Goal: Understand process/instructions: Learn how to perform a task or action

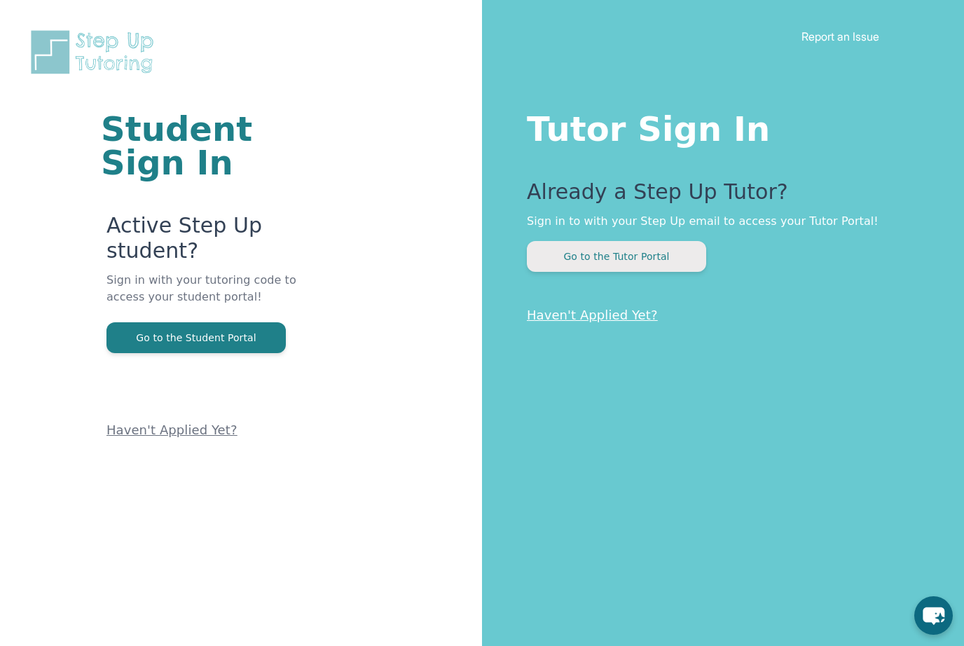
click at [664, 264] on button "Go to the Tutor Portal" at bounding box center [616, 256] width 179 height 31
click at [695, 254] on button "Go to the Tutor Portal" at bounding box center [616, 256] width 179 height 31
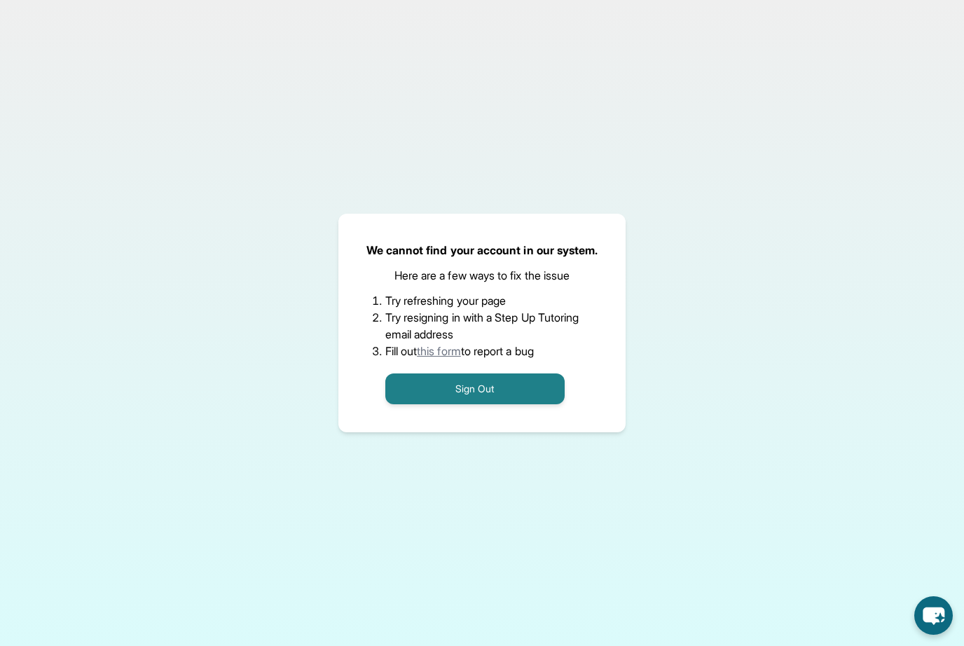
scroll to position [23, 0]
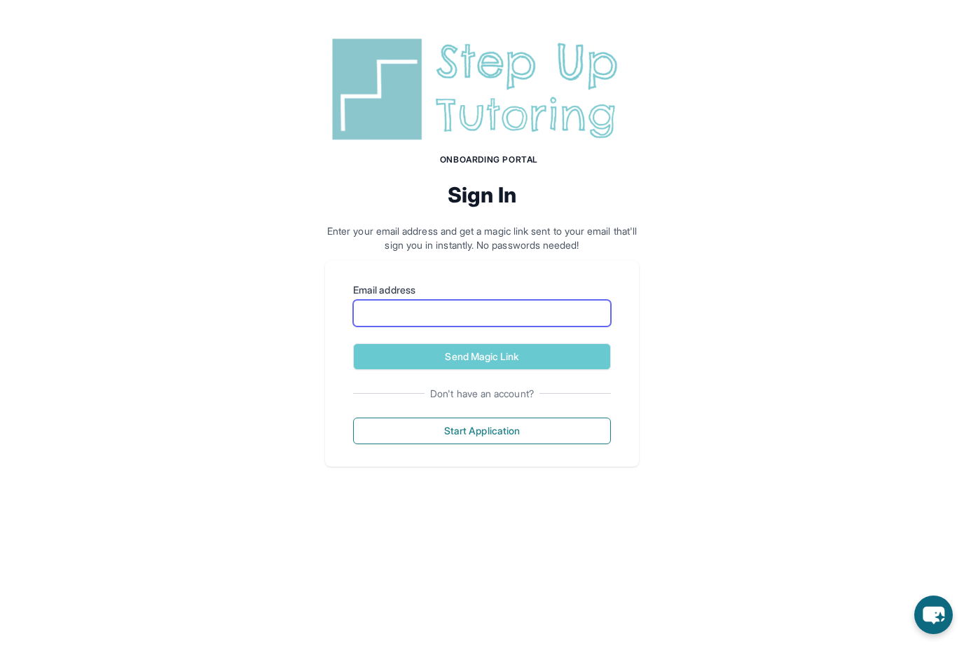
click at [483, 305] on input "Email address" at bounding box center [482, 313] width 258 height 27
type input "**********"
click at [482, 356] on button "Send Magic Link" at bounding box center [482, 357] width 258 height 27
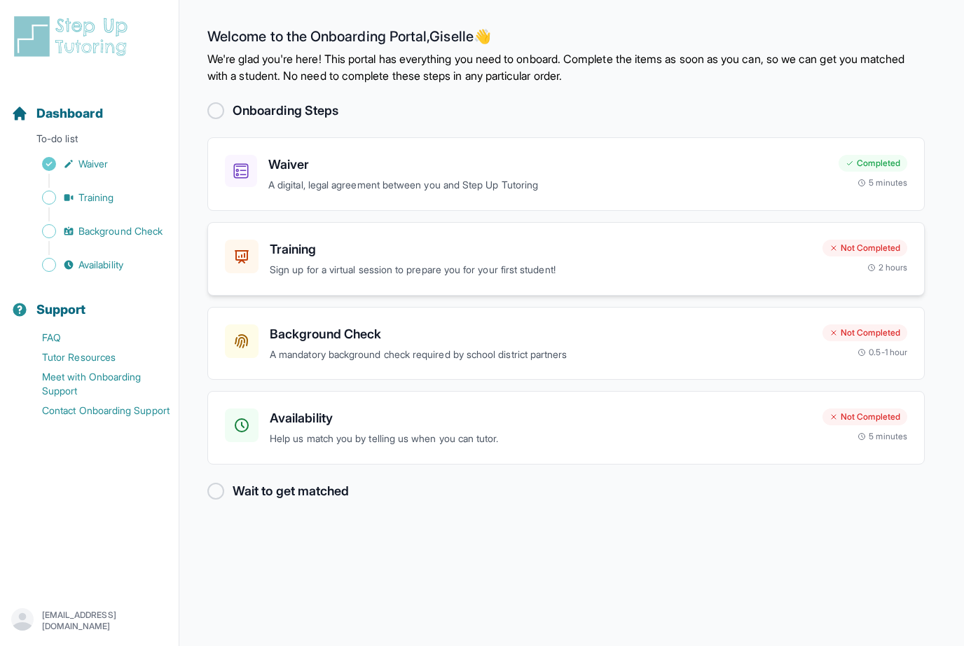
click at [823, 265] on div "Not Completed 2 hours" at bounding box center [864, 257] width 85 height 34
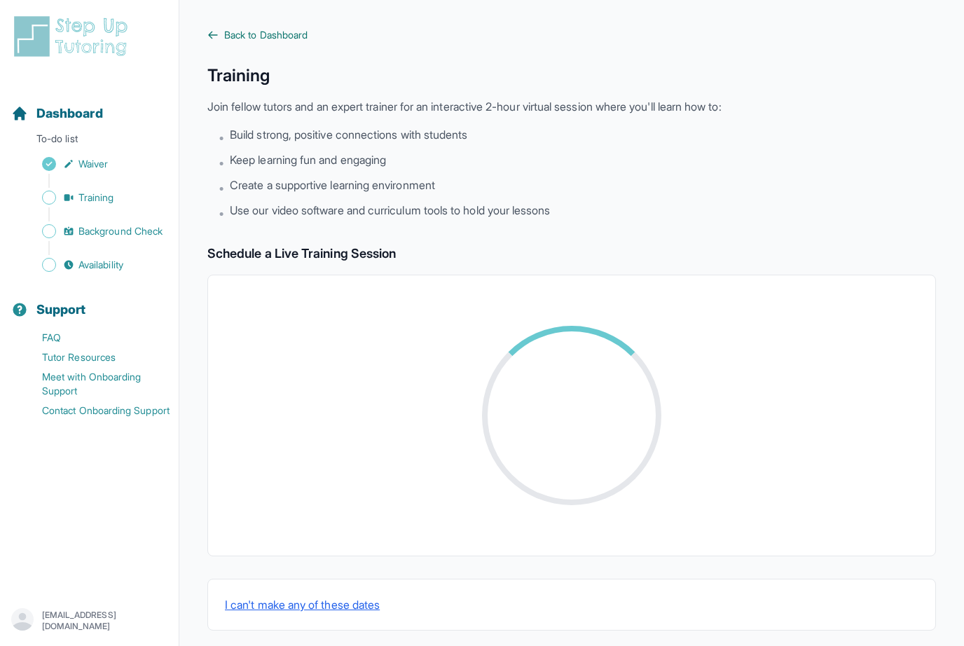
click at [244, 29] on span "Back to Dashboard" at bounding box center [265, 35] width 83 height 14
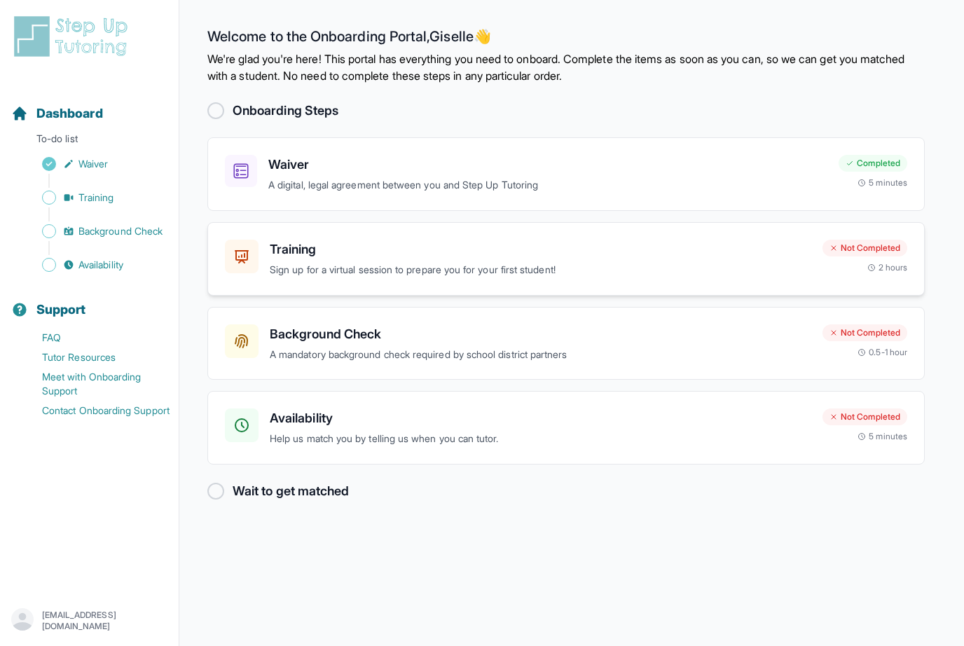
click at [873, 261] on div "Not Completed 2 hours" at bounding box center [864, 257] width 85 height 34
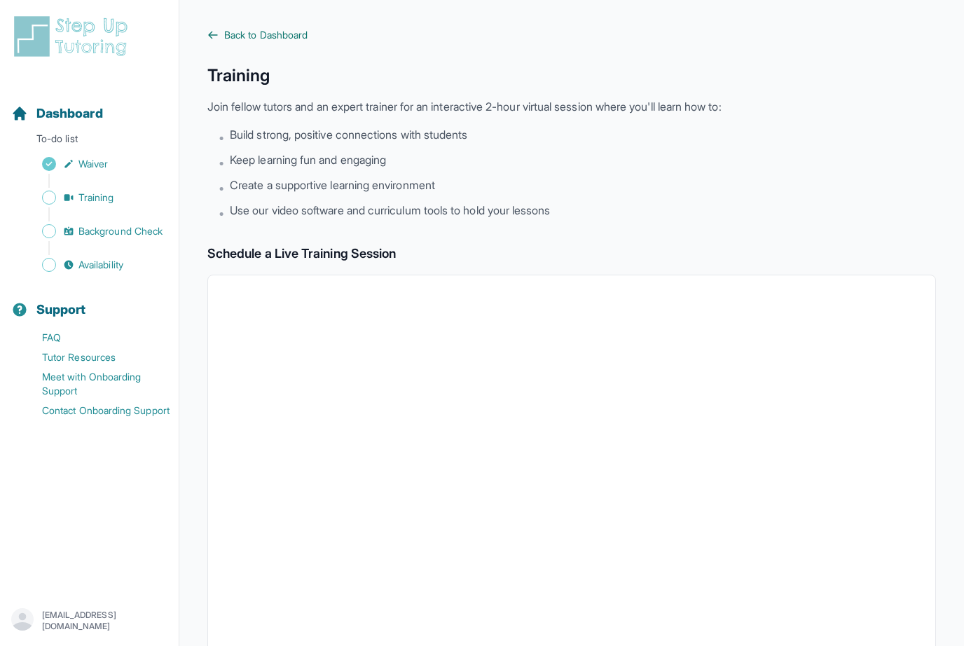
click at [295, 41] on span "Back to Dashboard" at bounding box center [265, 35] width 83 height 14
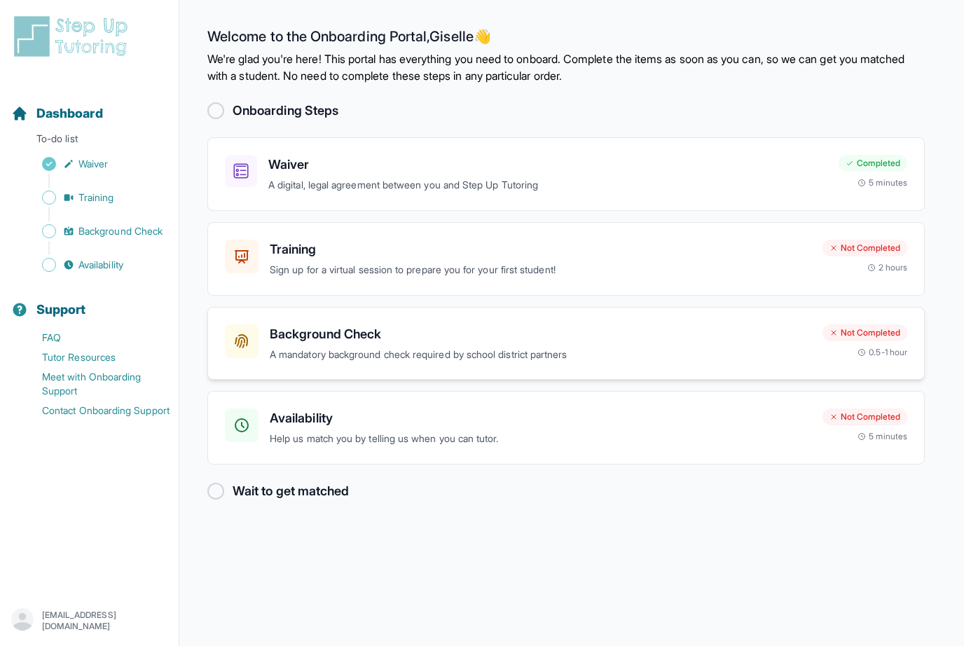
click at [845, 331] on div "Not Completed" at bounding box center [864, 332] width 85 height 17
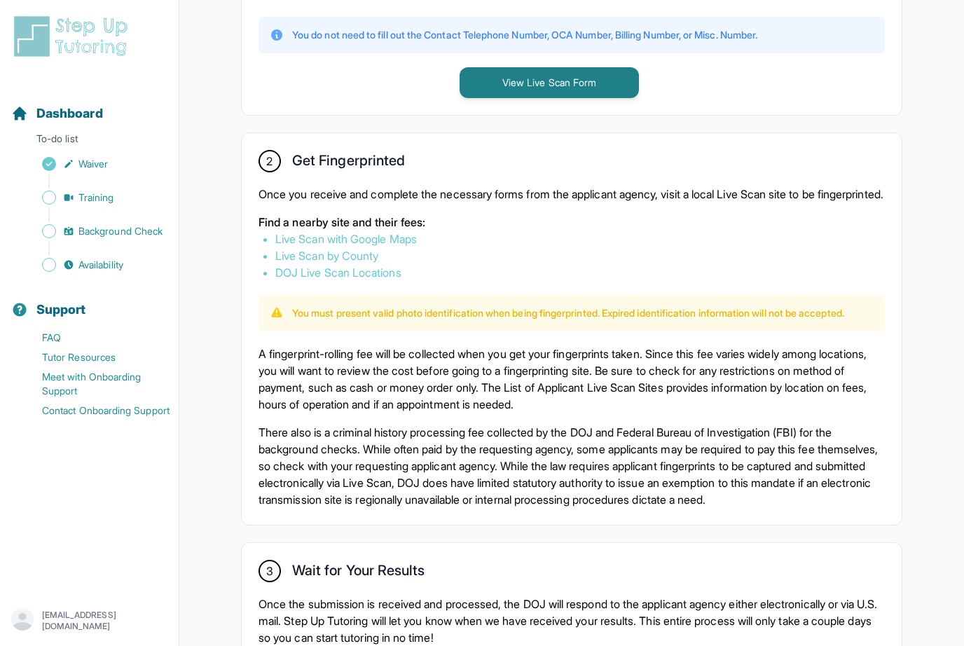
scroll to position [686, 0]
click at [595, 78] on button "View Live Scan Form" at bounding box center [548, 83] width 179 height 31
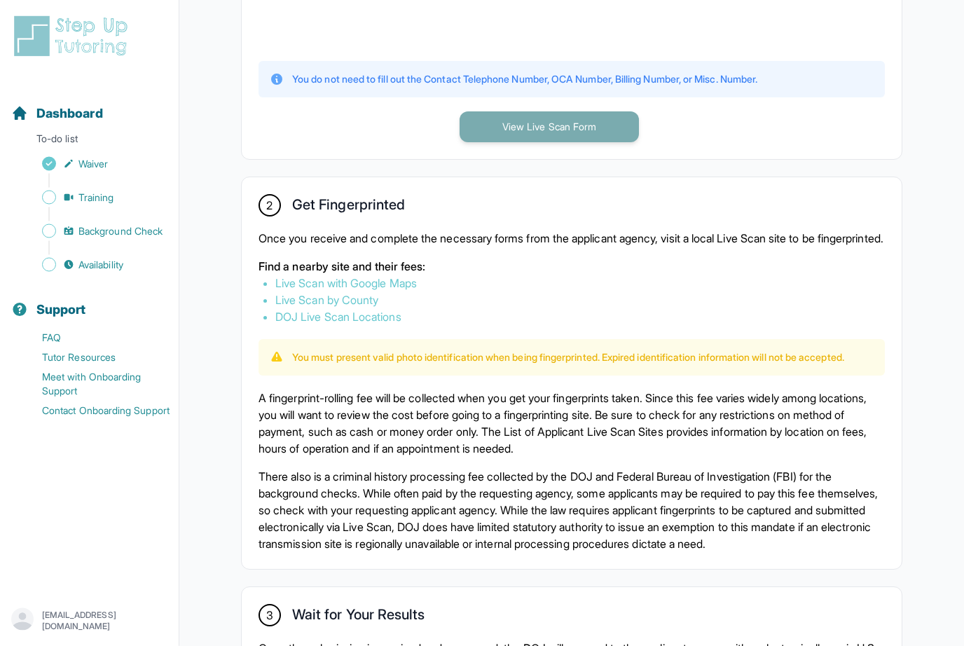
scroll to position [647, 0]
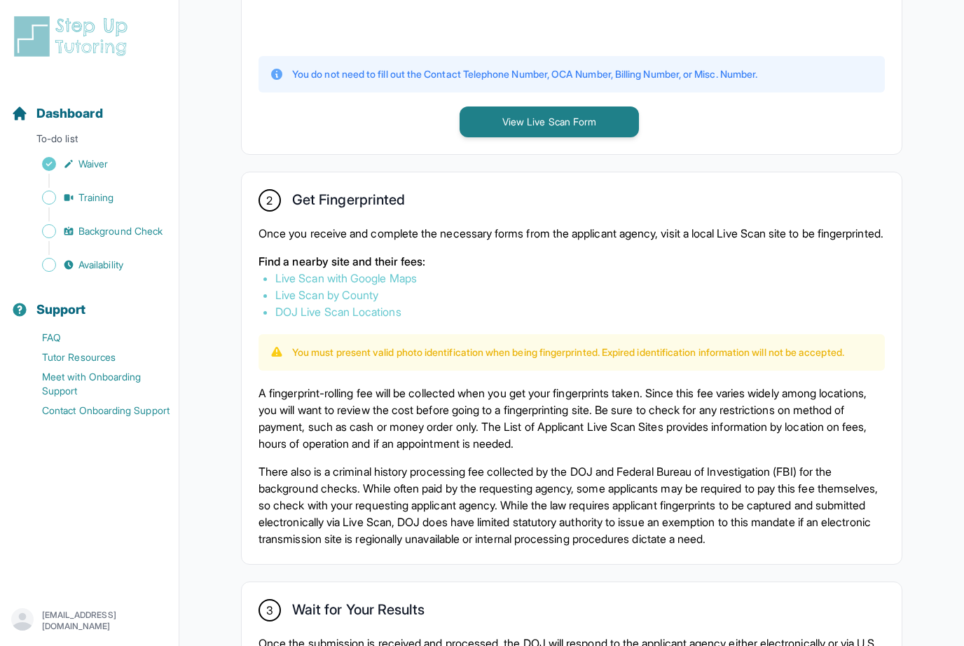
click at [417, 285] on link "Live Scan with Google Maps" at bounding box center [345, 278] width 141 height 14
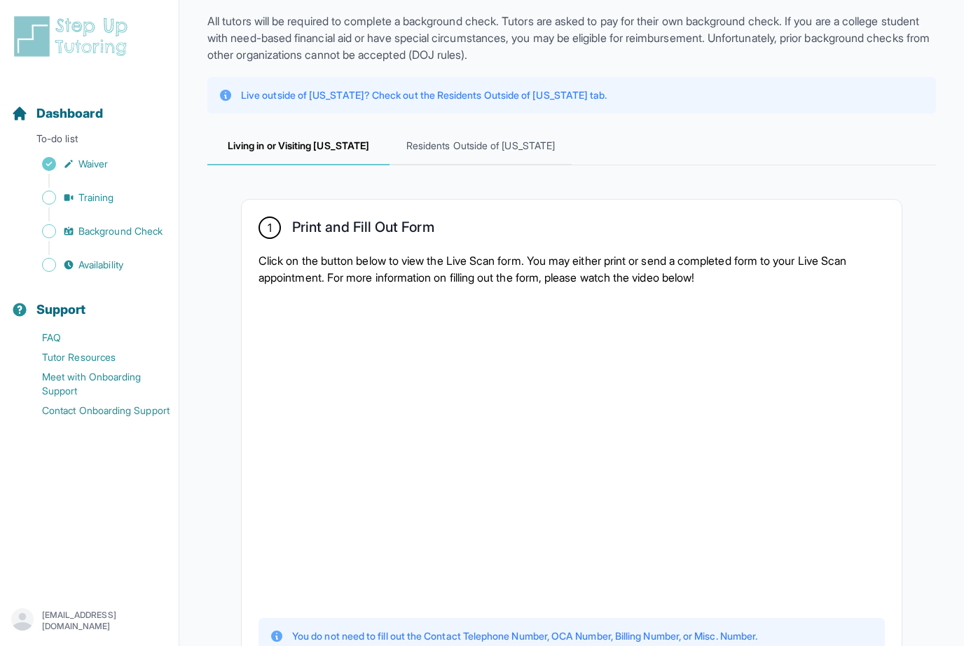
scroll to position [83, 0]
